Goal: Information Seeking & Learning: Check status

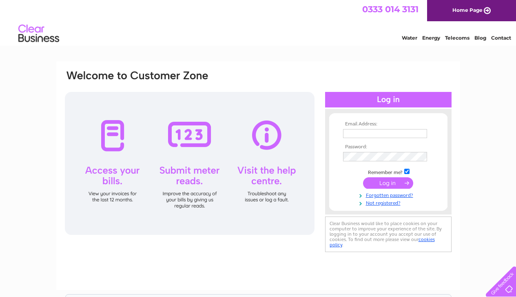
type input "barry@hrigroup.co.uk"
click at [414, 187] on td at bounding box center [388, 183] width 95 height 16
click at [400, 186] on input "submit" at bounding box center [388, 182] width 50 height 11
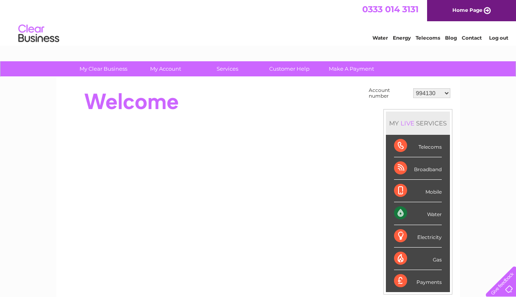
select select "30304492"
select select "30289540"
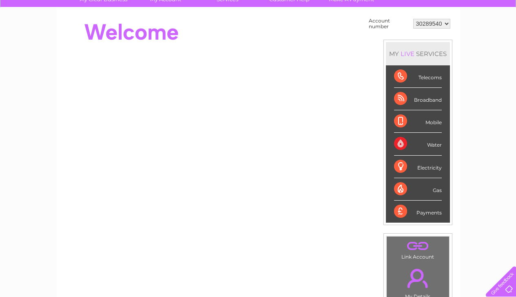
scroll to position [67, 0]
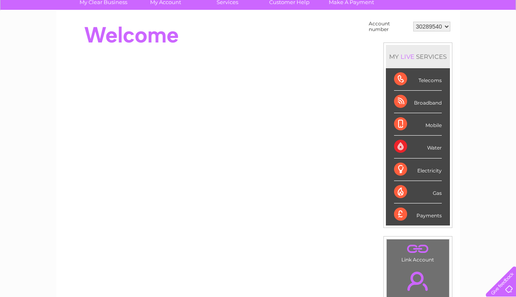
select select "994130"
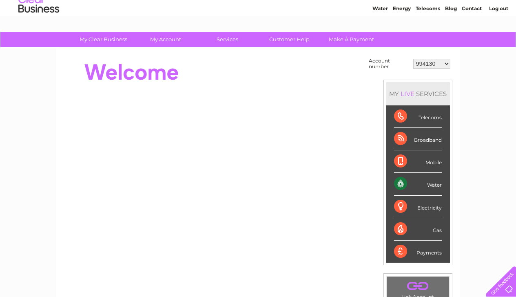
scroll to position [12, 0]
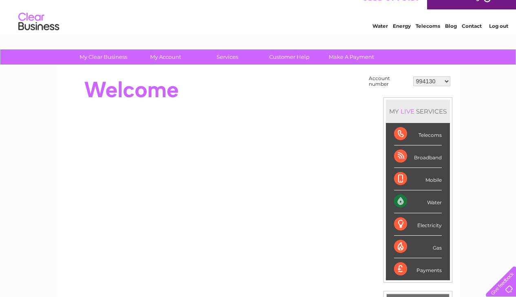
select select "30304492"
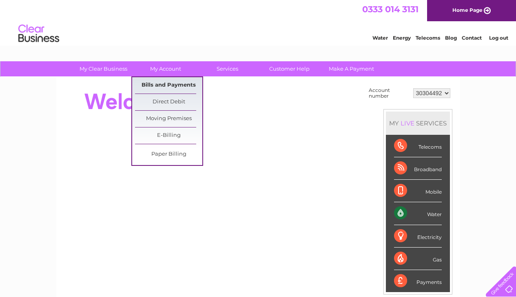
click at [163, 91] on link "Bills and Payments" at bounding box center [168, 85] width 67 height 16
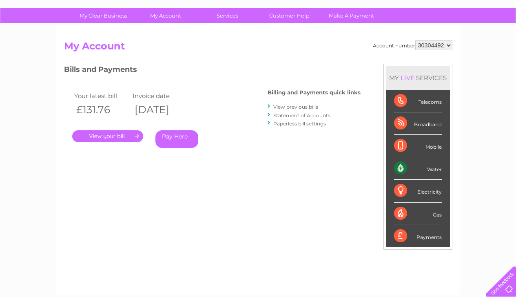
scroll to position [55, 0]
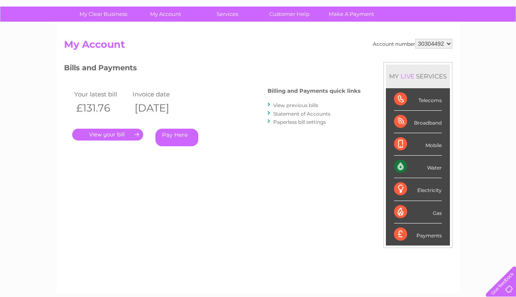
click at [129, 134] on link "." at bounding box center [107, 135] width 71 height 12
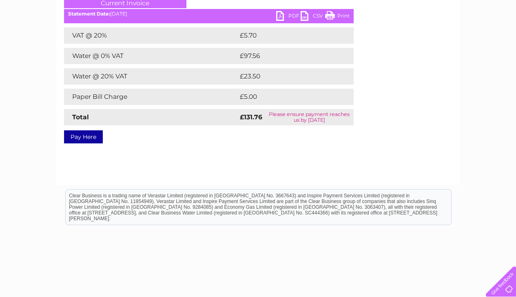
scroll to position [134, 0]
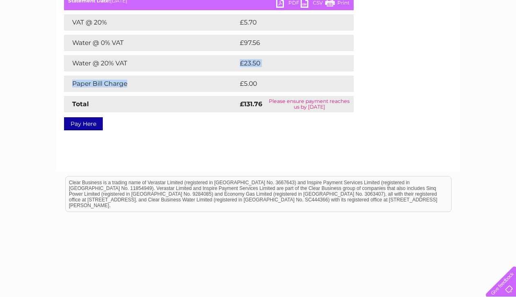
drag, startPoint x: 152, startPoint y: 82, endPoint x: 151, endPoint y: 62, distance: 20.0
click at [151, 62] on div "VAT @ 20% £5.70 Water @ 0% VAT £97.56 Water @ 20% VAT £23.50 Paper Bill Charge" at bounding box center [209, 63] width 290 height 98
click at [146, 86] on td "Paper Bill Charge" at bounding box center [151, 83] width 174 height 16
drag, startPoint x: 148, startPoint y: 74, endPoint x: 147, endPoint y: 55, distance: 18.8
click at [148, 55] on div "VAT @ 20% £5.70 Water @ 0% VAT £97.56 Water @ 20% VAT £23.50 Paper Bill Charge" at bounding box center [209, 63] width 290 height 98
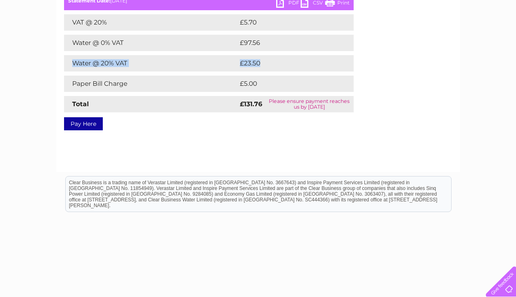
click at [147, 55] on td "Water @ 20% VAT" at bounding box center [151, 63] width 174 height 16
drag, startPoint x: 127, startPoint y: 83, endPoint x: 125, endPoint y: 67, distance: 16.4
click at [125, 67] on div "VAT @ 20% £5.70 Water @ 0% VAT £97.56 Water @ 20% VAT £23.50 Paper Bill Charge" at bounding box center [209, 63] width 290 height 98
click at [126, 62] on td "Water @ 20% VAT" at bounding box center [151, 63] width 174 height 16
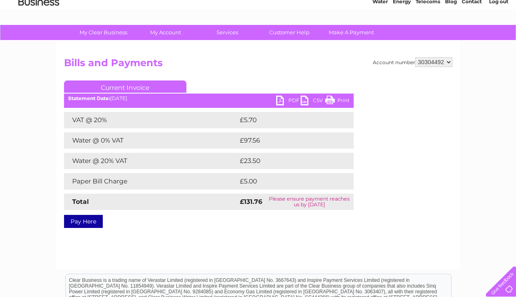
scroll to position [32, 0]
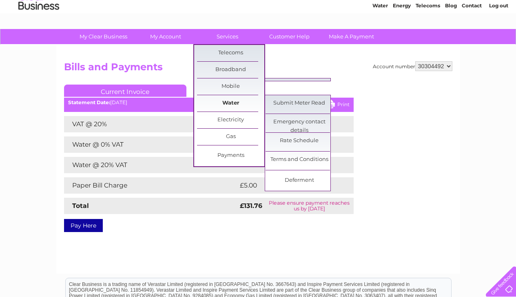
click at [226, 106] on link "Water" at bounding box center [230, 103] width 67 height 16
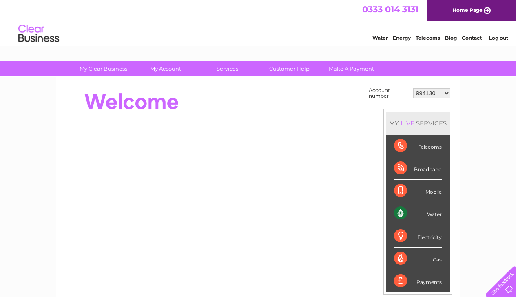
select select "30304492"
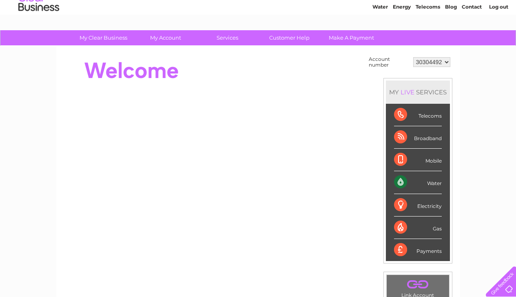
scroll to position [28, 0]
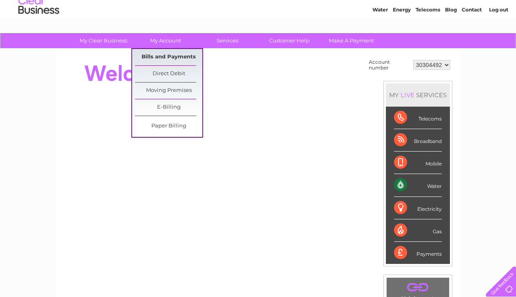
click at [167, 58] on link "Bills and Payments" at bounding box center [168, 57] width 67 height 16
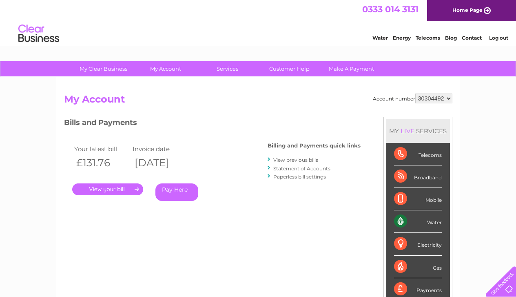
scroll to position [16, 0]
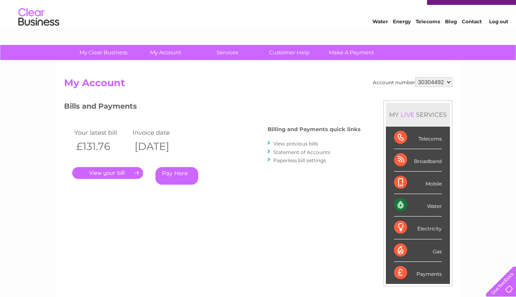
click at [287, 145] on link "View previous bills" at bounding box center [295, 143] width 45 height 6
click at [304, 150] on link "Statement of Accounts" at bounding box center [301, 152] width 57 height 6
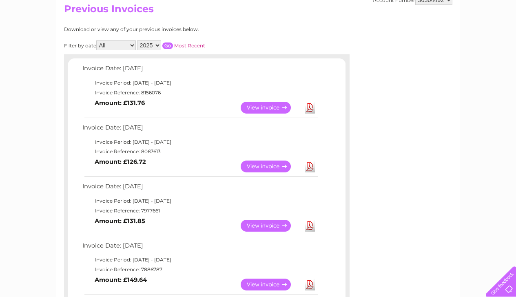
scroll to position [92, 0]
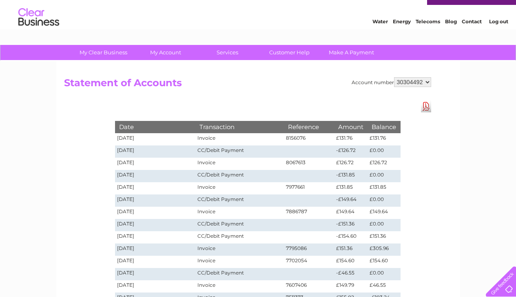
scroll to position [18, 0]
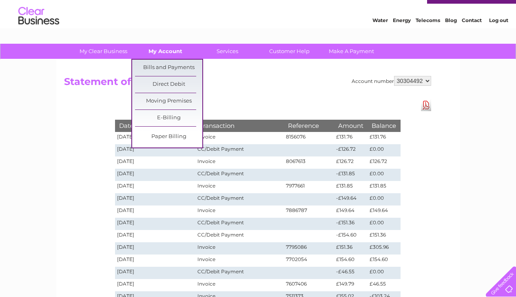
click at [150, 53] on link "My Account" at bounding box center [165, 51] width 67 height 15
